Goal: Navigation & Orientation: Go to known website

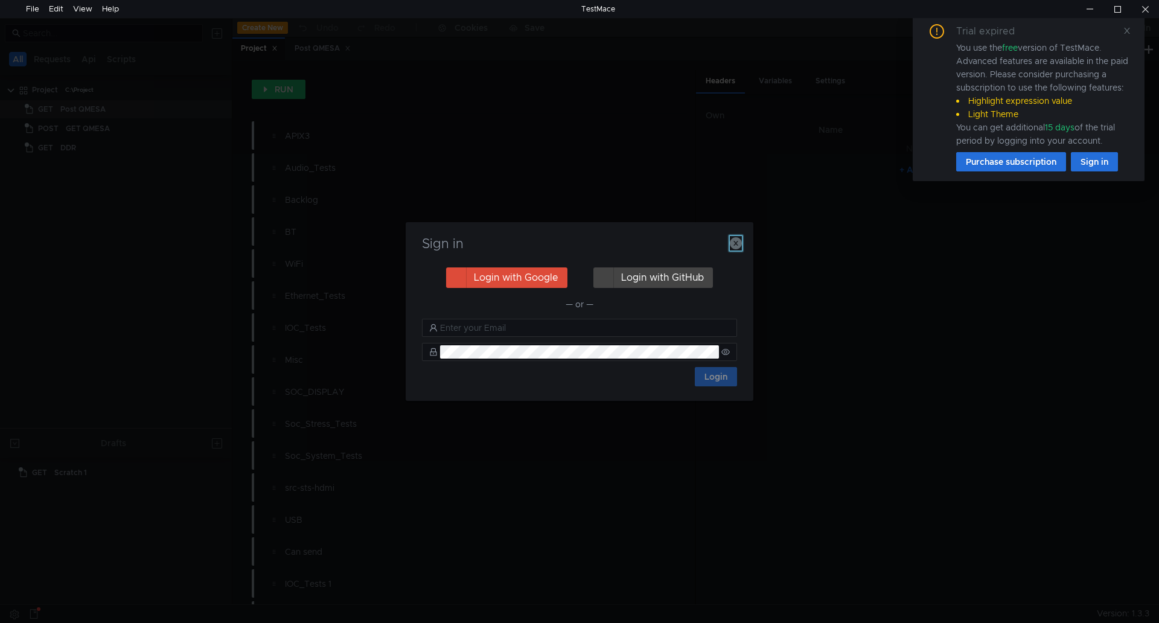
click at [735, 243] on icon "button" at bounding box center [736, 243] width 12 height 12
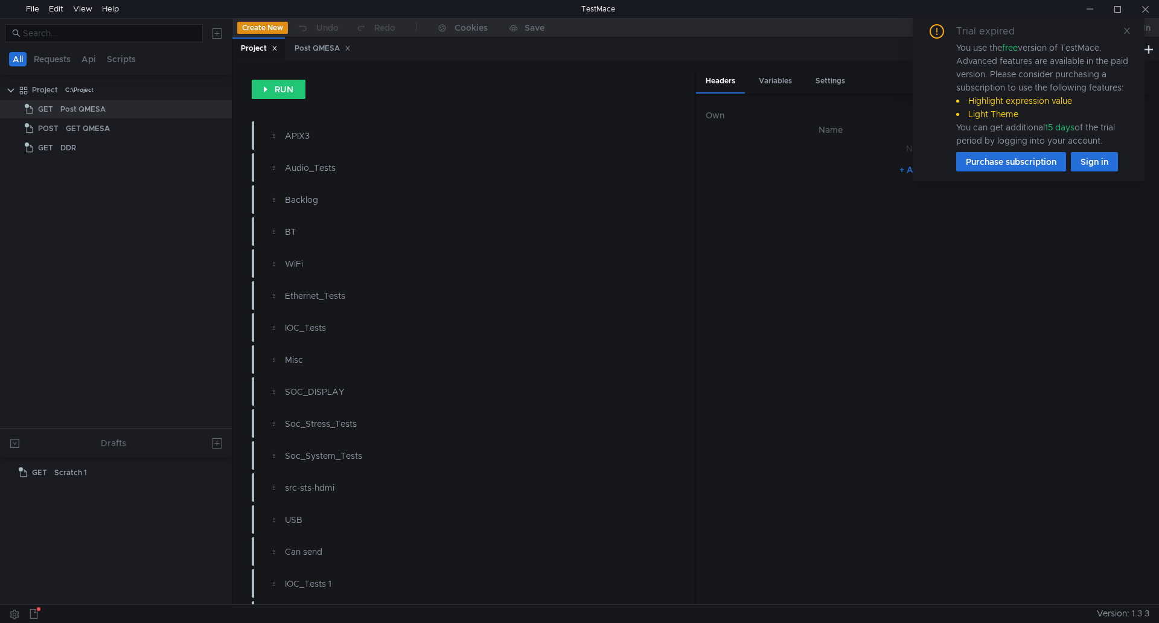
click at [941, 69] on div "Trial expired You use the free version of TestMace. Advanced features are avail…" at bounding box center [1028, 97] width 203 height 147
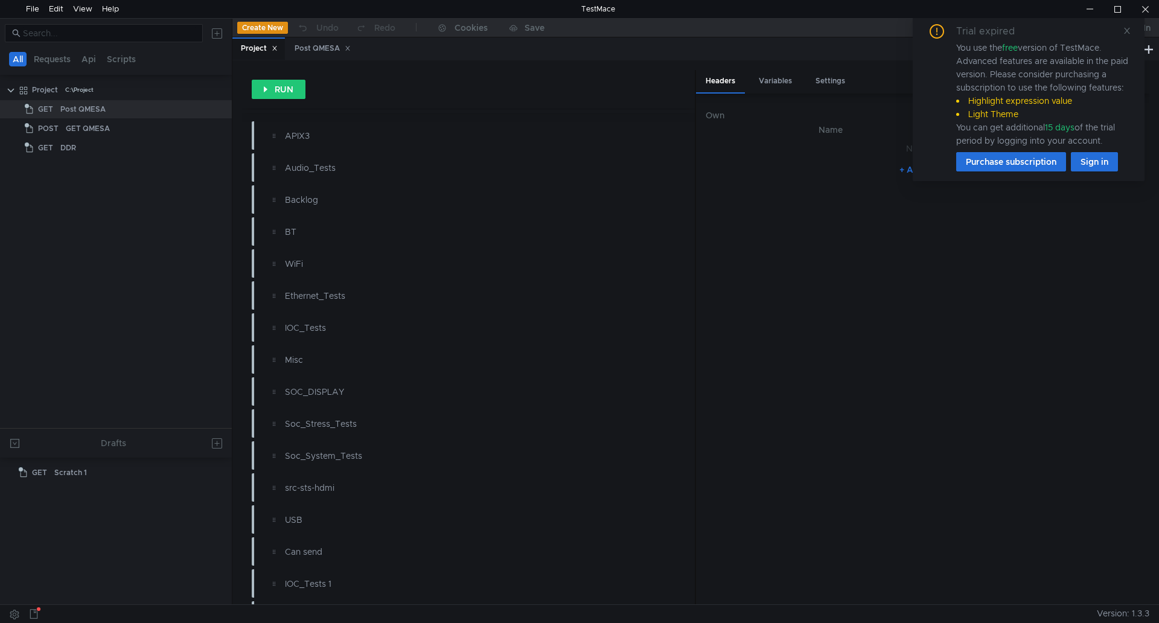
click at [941, 69] on div "Trial expired You use the free version of TestMace. Advanced features are avail…" at bounding box center [1028, 97] width 203 height 147
click at [1147, 7] on div at bounding box center [1146, 9] width 28 height 18
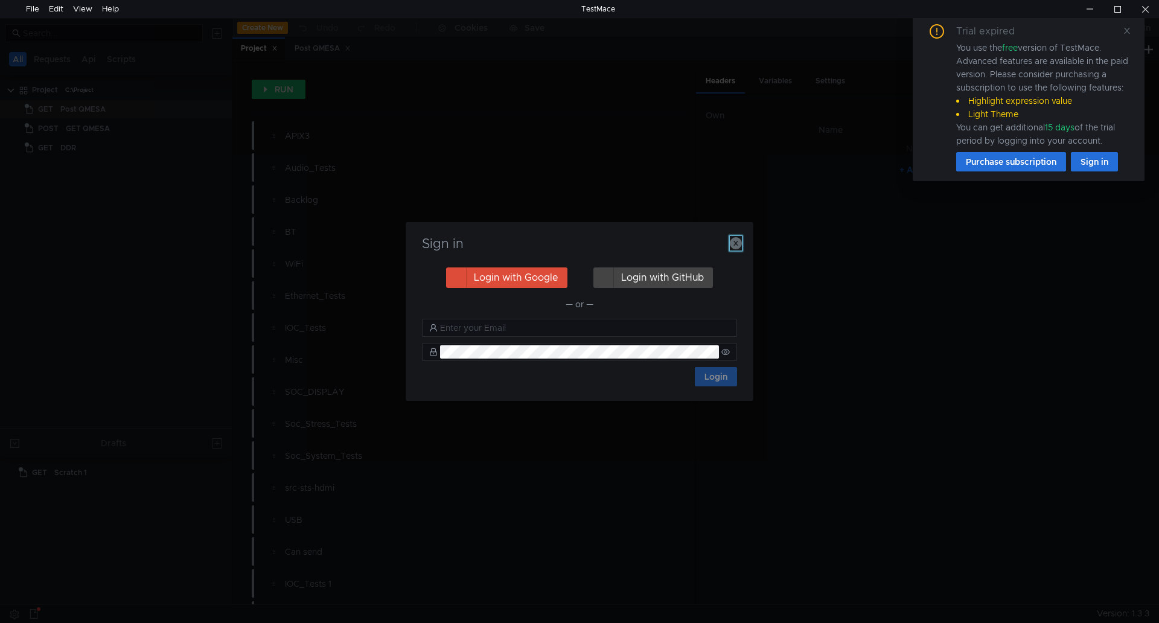
click at [735, 242] on icon "button" at bounding box center [736, 243] width 12 height 12
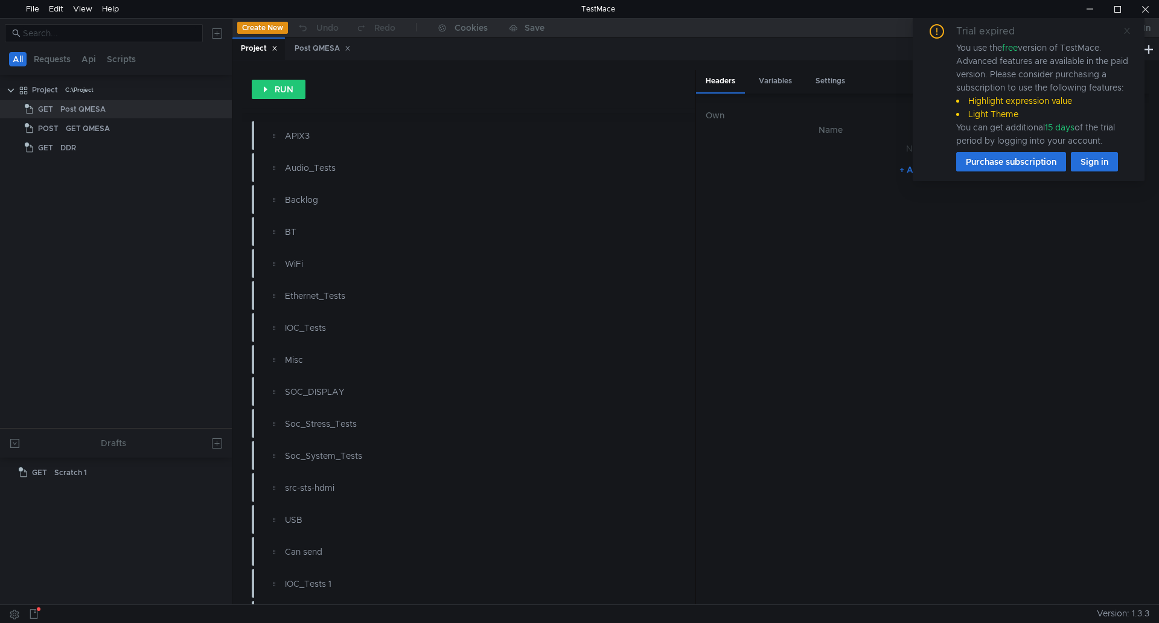
click at [1125, 31] on icon at bounding box center [1127, 31] width 8 height 8
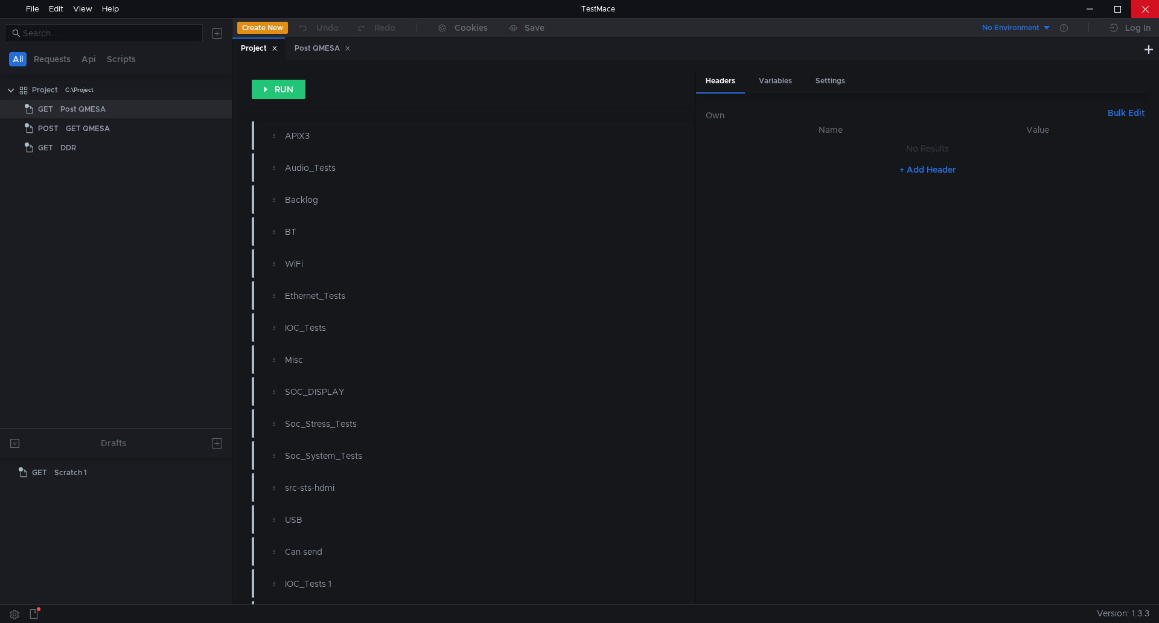
click at [1153, 4] on div at bounding box center [1146, 9] width 28 height 18
